Goal: Transaction & Acquisition: Purchase product/service

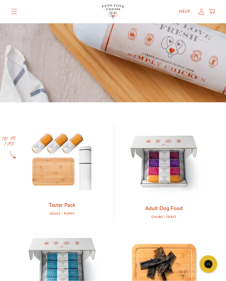
scroll to position [138, 0]
click at [62, 169] on img at bounding box center [62, 161] width 83 height 80
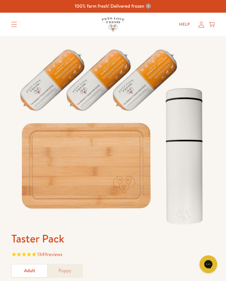
click at [15, 18] on summary "Translation missing: en.sections.header.menu" at bounding box center [13, 24] width 15 height 15
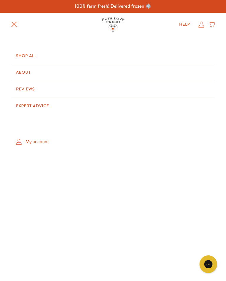
click at [31, 50] on link "Shop All" at bounding box center [113, 56] width 204 height 17
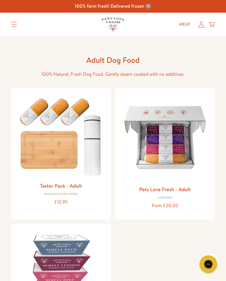
click at [168, 152] on img at bounding box center [165, 138] width 90 height 90
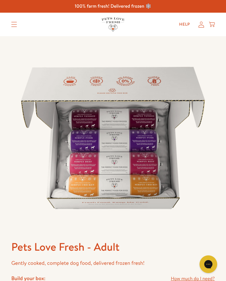
click at [184, 20] on link "Help" at bounding box center [185, 25] width 20 height 12
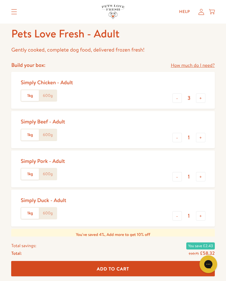
scroll to position [213, 0]
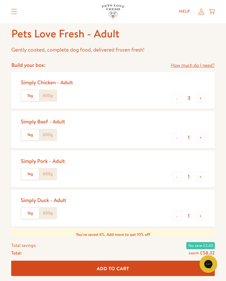
click at [29, 94] on label "1kg" at bounding box center [30, 95] width 18 height 11
click at [0, 0] on input "1kg" at bounding box center [0, 0] width 0 height 0
click at [198, 63] on link "How much do I need?" at bounding box center [193, 66] width 44 height 8
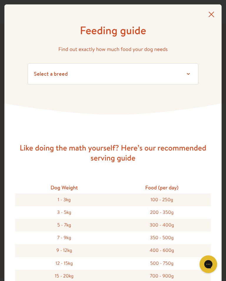
scroll to position [0, 0]
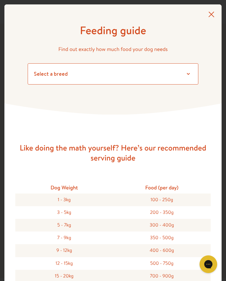
click at [185, 72] on select "Select a breed Affenpinscher Afghan hound Airedale terrier Akita Alaskan Malamu…" at bounding box center [113, 73] width 171 height 21
select select "22"
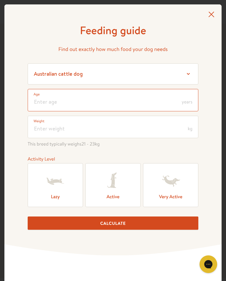
click at [181, 103] on input "number" at bounding box center [113, 100] width 171 height 22
type input "7"
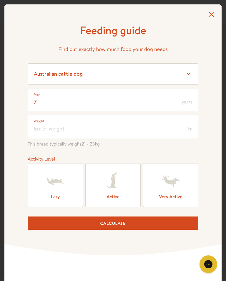
click at [187, 127] on input "number" at bounding box center [113, 127] width 171 height 22
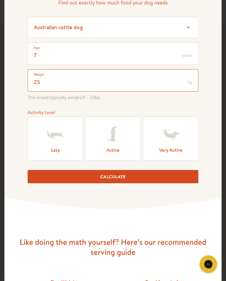
scroll to position [47, 0]
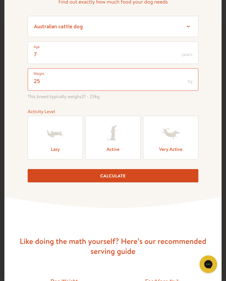
type input "25"
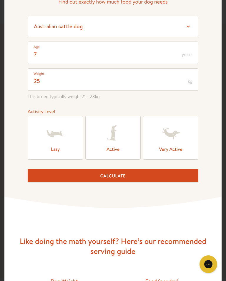
click at [60, 145] on icon at bounding box center [56, 134] width 24 height 24
click at [0, 0] on input "Lazy" at bounding box center [0, 0] width 0 height 0
click at [139, 181] on button "Calculate" at bounding box center [113, 175] width 171 height 13
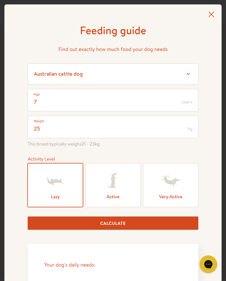
scroll to position [0, 0]
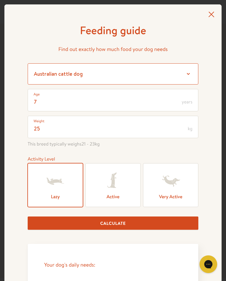
click at [190, 69] on select "Select a breed Affenpinscher Afghan hound Airedale terrier Akita Alaskan Malamu…" at bounding box center [113, 73] width 171 height 21
select select "13"
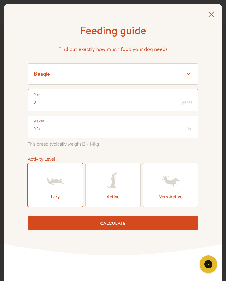
click at [181, 98] on input "7" at bounding box center [113, 100] width 171 height 22
click at [50, 96] on input "57" at bounding box center [113, 100] width 171 height 22
click at [54, 95] on input "57" at bounding box center [113, 100] width 171 height 22
click at [52, 103] on input "57" at bounding box center [113, 100] width 171 height 22
type input "5"
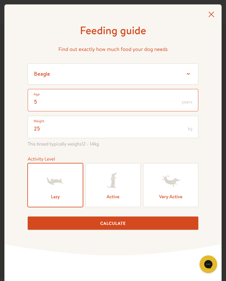
type input "5"
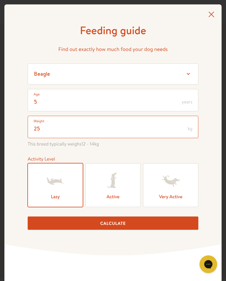
click at [46, 128] on input "25" at bounding box center [113, 127] width 171 height 22
type input "2"
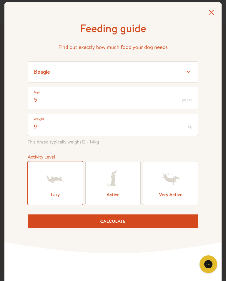
scroll to position [2, 0]
type input "9"
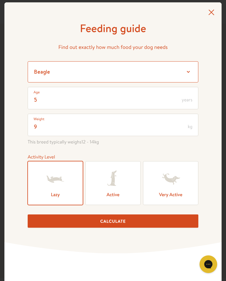
click at [73, 68] on select "Select a breed Affenpinscher Afghan hound Airedale terrier Akita Alaskan Malamu…" at bounding box center [113, 71] width 171 height 21
click at [182, 68] on select "Select a breed Affenpinscher Afghan hound Airedale terrier Akita Alaskan Malamu…" at bounding box center [113, 71] width 171 height 21
select select "30"
click at [198, 71] on select "Select a breed Affenpinscher Afghan hound Airedale terrier Akita Alaskan Malamu…" at bounding box center [113, 71] width 171 height 21
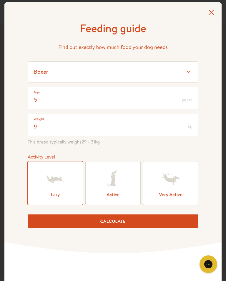
click at [109, 146] on span "This breed typically weighs 29 - 31 kg" at bounding box center [113, 142] width 171 height 8
click at [120, 190] on icon at bounding box center [113, 179] width 24 height 24
click at [0, 0] on input "Active" at bounding box center [0, 0] width 0 height 0
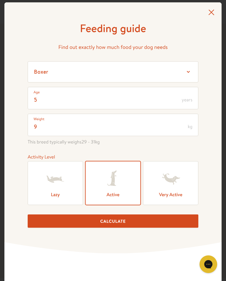
click at [126, 219] on button "Calculate" at bounding box center [113, 221] width 171 height 13
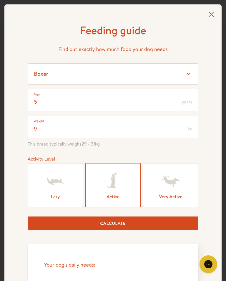
scroll to position [0, 0]
click at [100, 144] on span "This breed typically weighs 29 - 31 kg" at bounding box center [113, 144] width 171 height 8
click at [102, 148] on span "This breed typically weighs 29 - 31 kg" at bounding box center [113, 144] width 171 height 8
click at [213, 13] on icon at bounding box center [212, 15] width 6 height 6
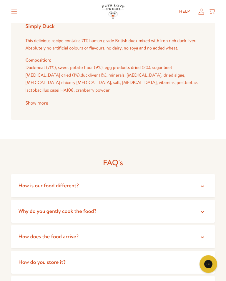
scroll to position [1291, 0]
click at [201, 184] on icon at bounding box center [203, 187] width 6 height 6
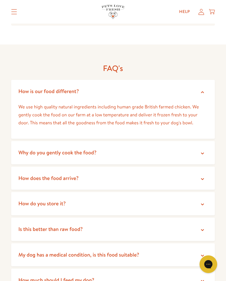
scroll to position [1389, 0]
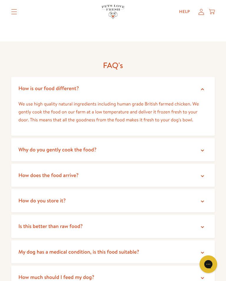
click at [204, 173] on icon at bounding box center [203, 176] width 6 height 6
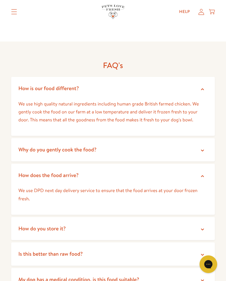
click at [205, 227] on icon at bounding box center [203, 230] width 6 height 6
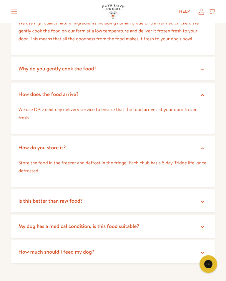
scroll to position [1470, 0]
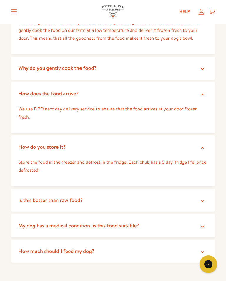
click at [205, 198] on icon at bounding box center [203, 201] width 6 height 6
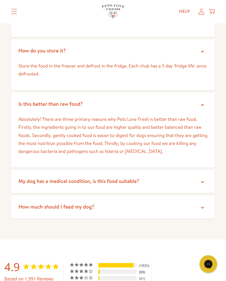
scroll to position [1567, 0]
click at [207, 195] on summary "How much should I feed my dog?" at bounding box center [113, 206] width 204 height 23
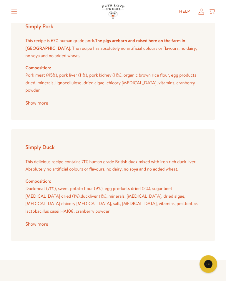
scroll to position [1167, 0]
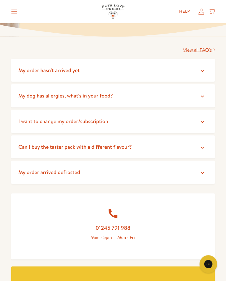
scroll to position [92, 0]
click at [205, 147] on icon at bounding box center [203, 148] width 6 height 6
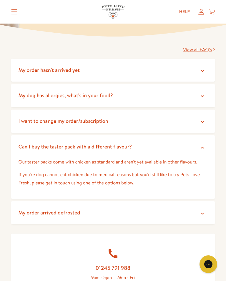
click at [17, 5] on summary "Translation missing: en.sections.header.menu" at bounding box center [13, 11] width 15 height 15
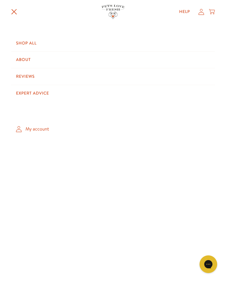
click at [28, 71] on link "Reviews" at bounding box center [113, 76] width 204 height 17
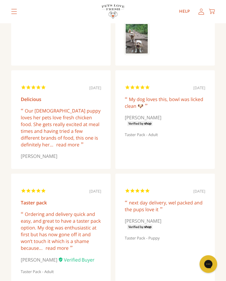
scroll to position [525, 0]
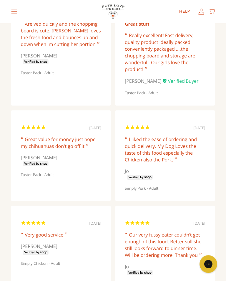
scroll to position [0, 0]
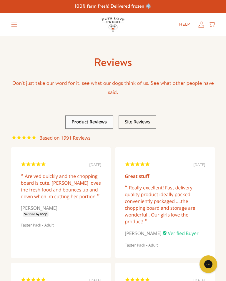
click at [16, 23] on icon "Translation missing: en.sections.header.menu" at bounding box center [14, 24] width 6 height 5
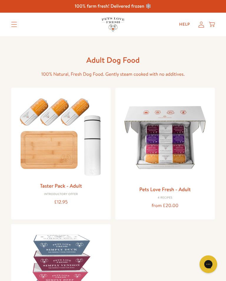
click at [176, 155] on img at bounding box center [165, 138] width 90 height 90
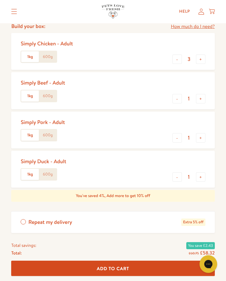
scroll to position [253, 0]
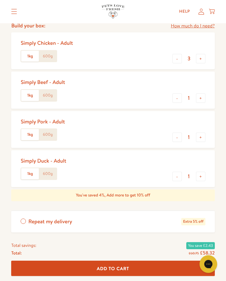
click at [180, 98] on button "-" at bounding box center [177, 98] width 9 height 9
type input "0"
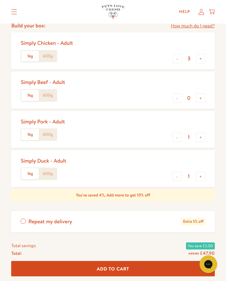
click at [179, 134] on button "-" at bounding box center [177, 137] width 9 height 9
type input "0"
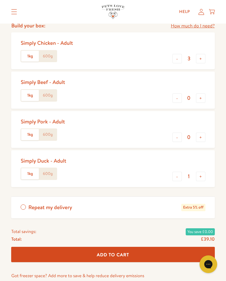
click at [180, 173] on button "-" at bounding box center [177, 176] width 9 height 9
type input "0"
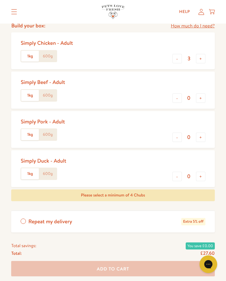
click at [205, 56] on button "+" at bounding box center [200, 58] width 9 height 9
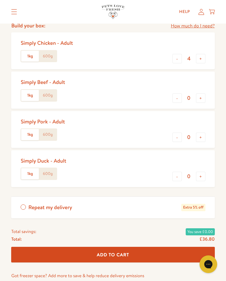
click at [205, 58] on button "+" at bounding box center [200, 58] width 9 height 9
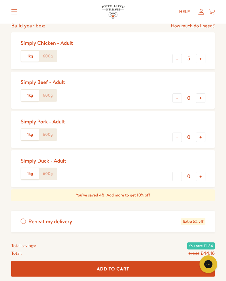
click at [205, 59] on button "+" at bounding box center [200, 58] width 9 height 9
type input "6"
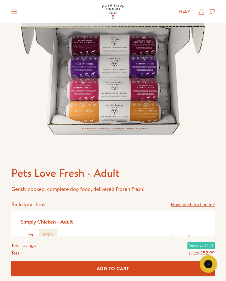
scroll to position [53, 0]
